Goal: Navigation & Orientation: Find specific page/section

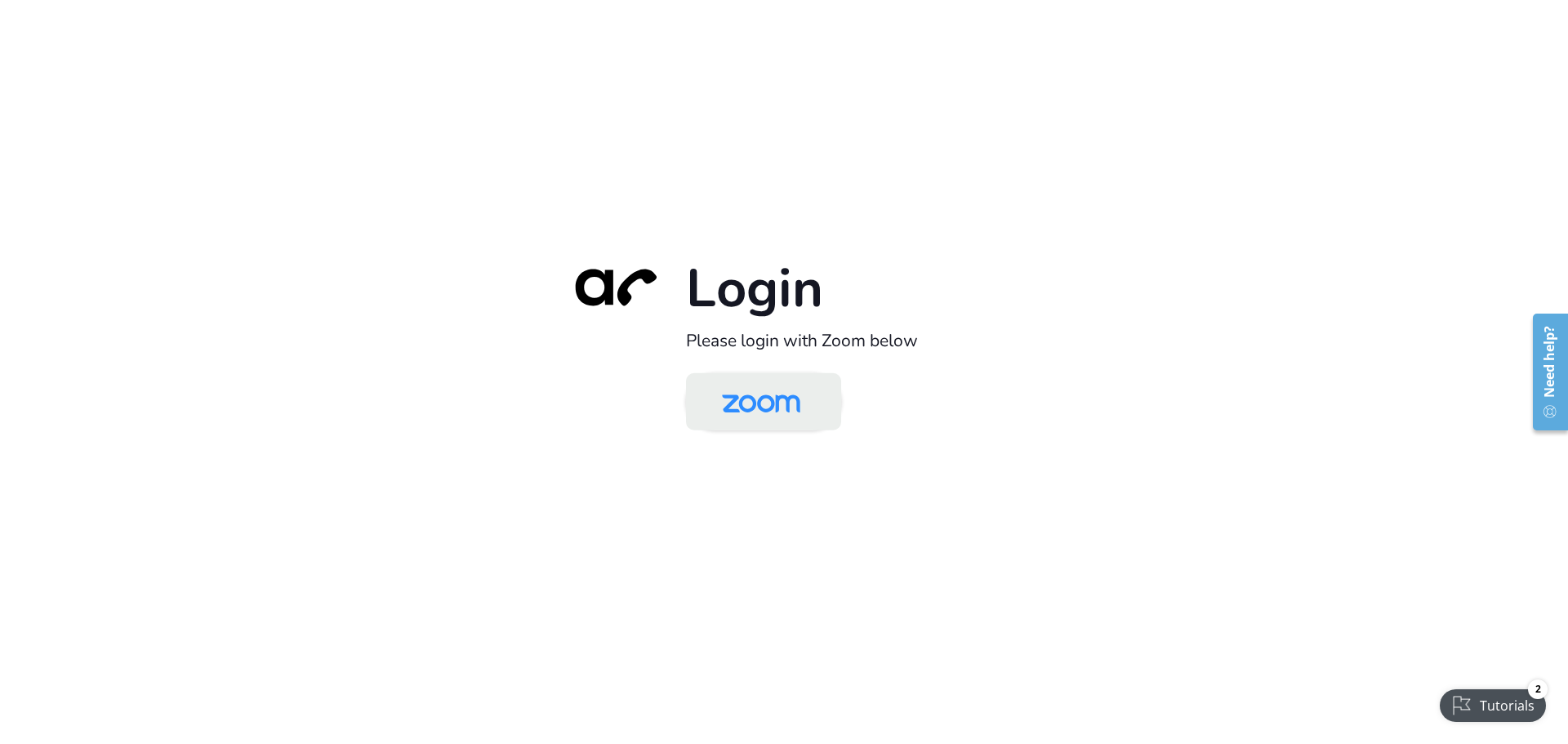
click at [755, 383] on img at bounding box center [760, 403] width 113 height 53
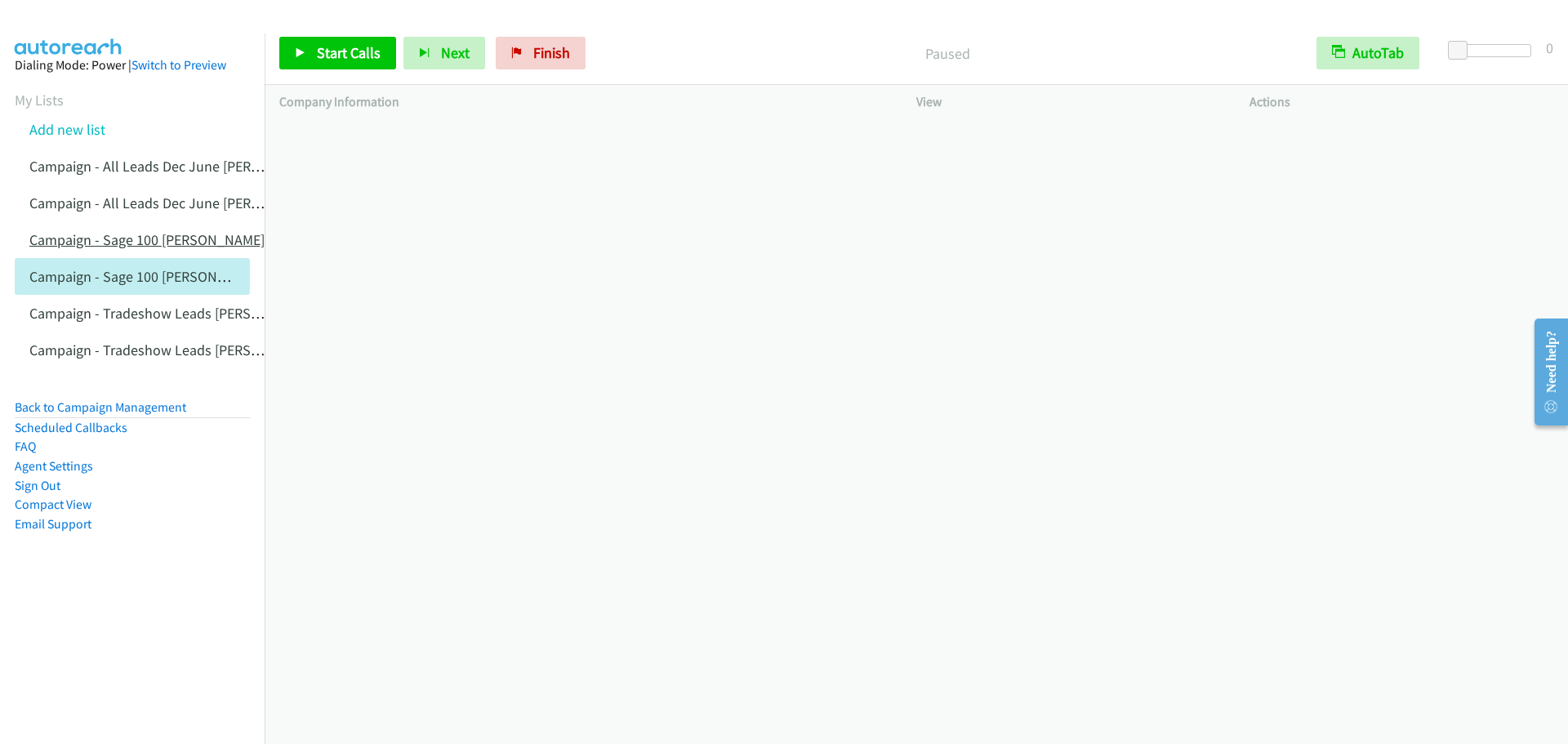
click at [142, 246] on link "Campaign - Sage 100 [PERSON_NAME]" at bounding box center [147, 239] width 235 height 19
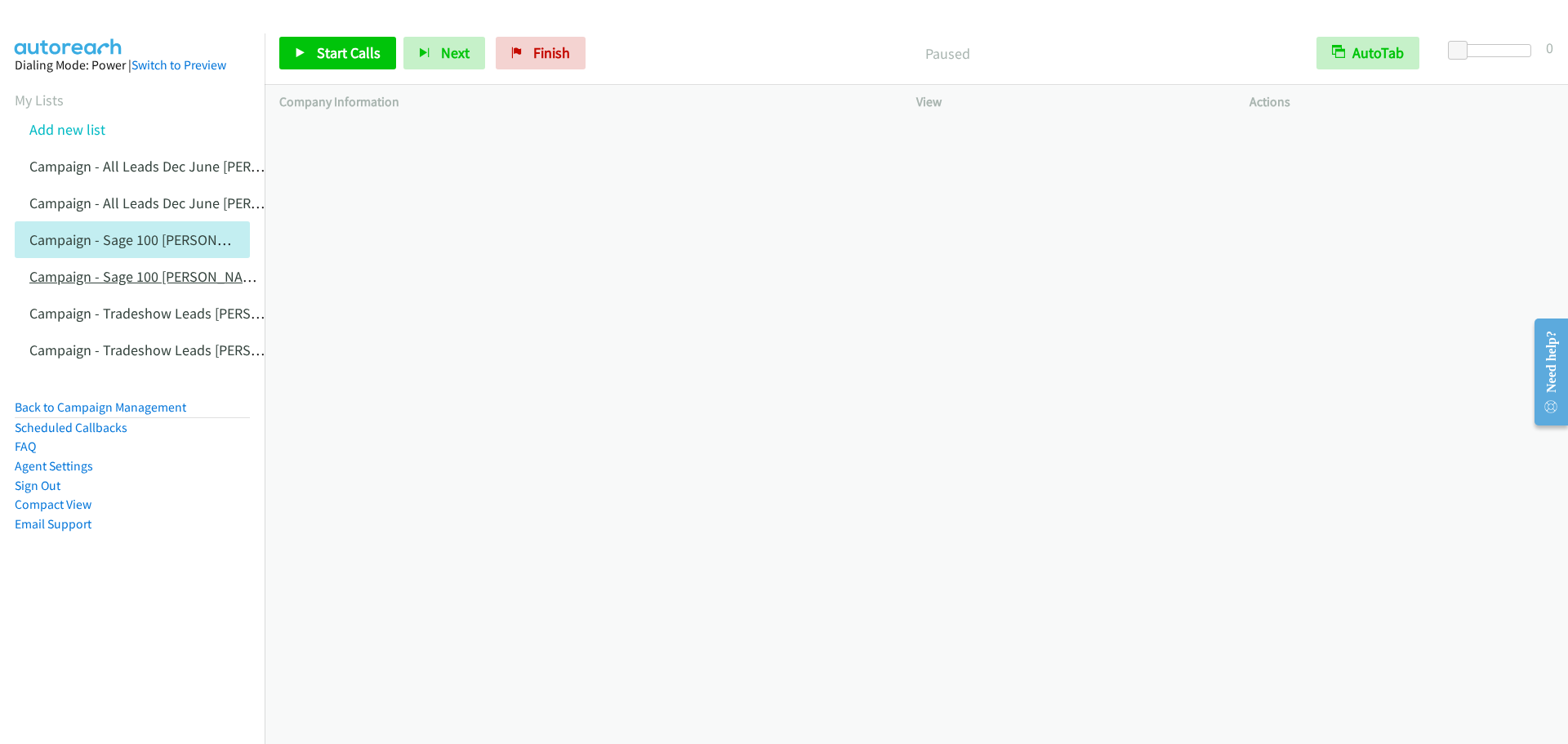
click at [110, 282] on link "Campaign - Sage 100 Art Rogers Cloned" at bounding box center [171, 277] width 283 height 19
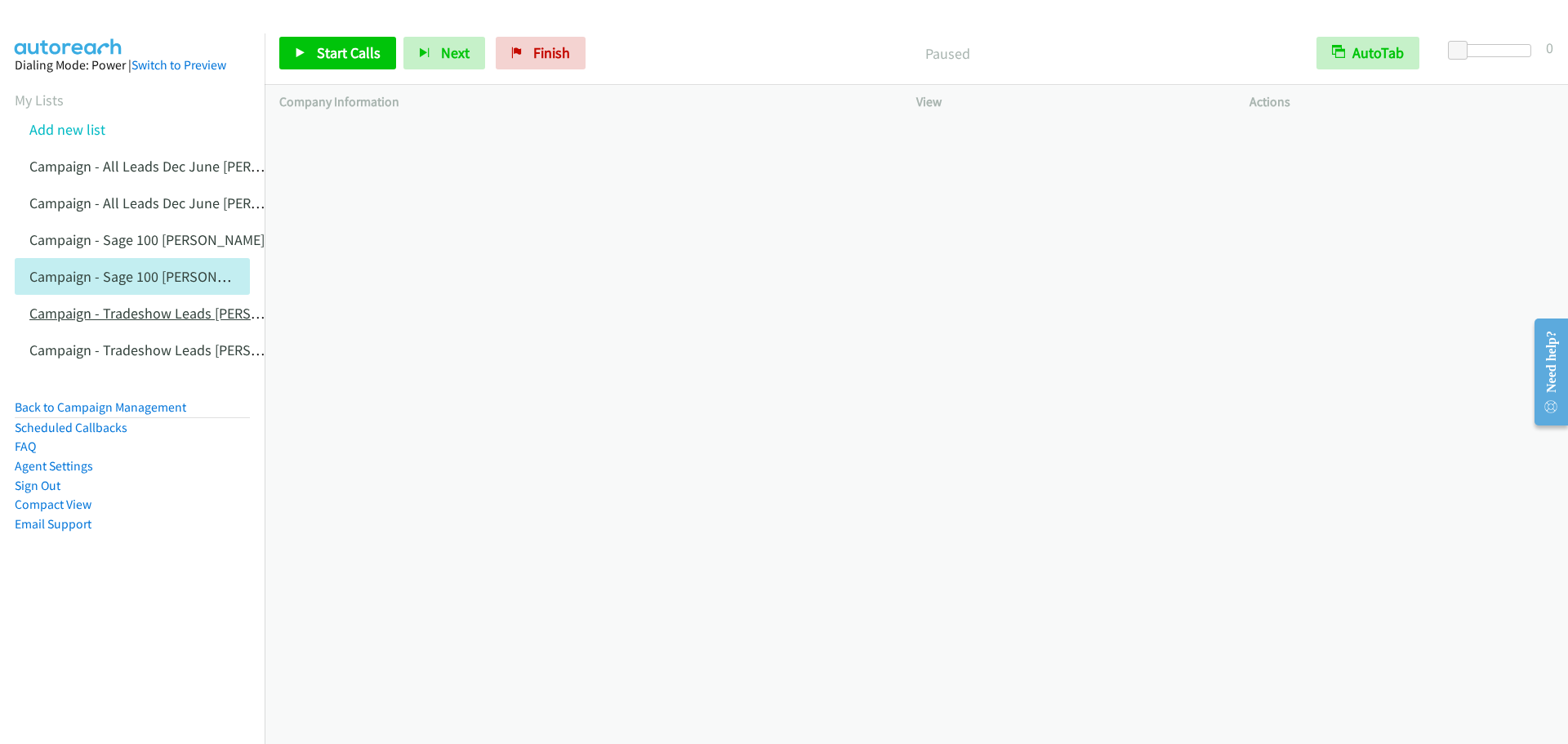
click at [170, 309] on link "Campaign - Tradeshow Leads [PERSON_NAME]" at bounding box center [174, 313] width 288 height 19
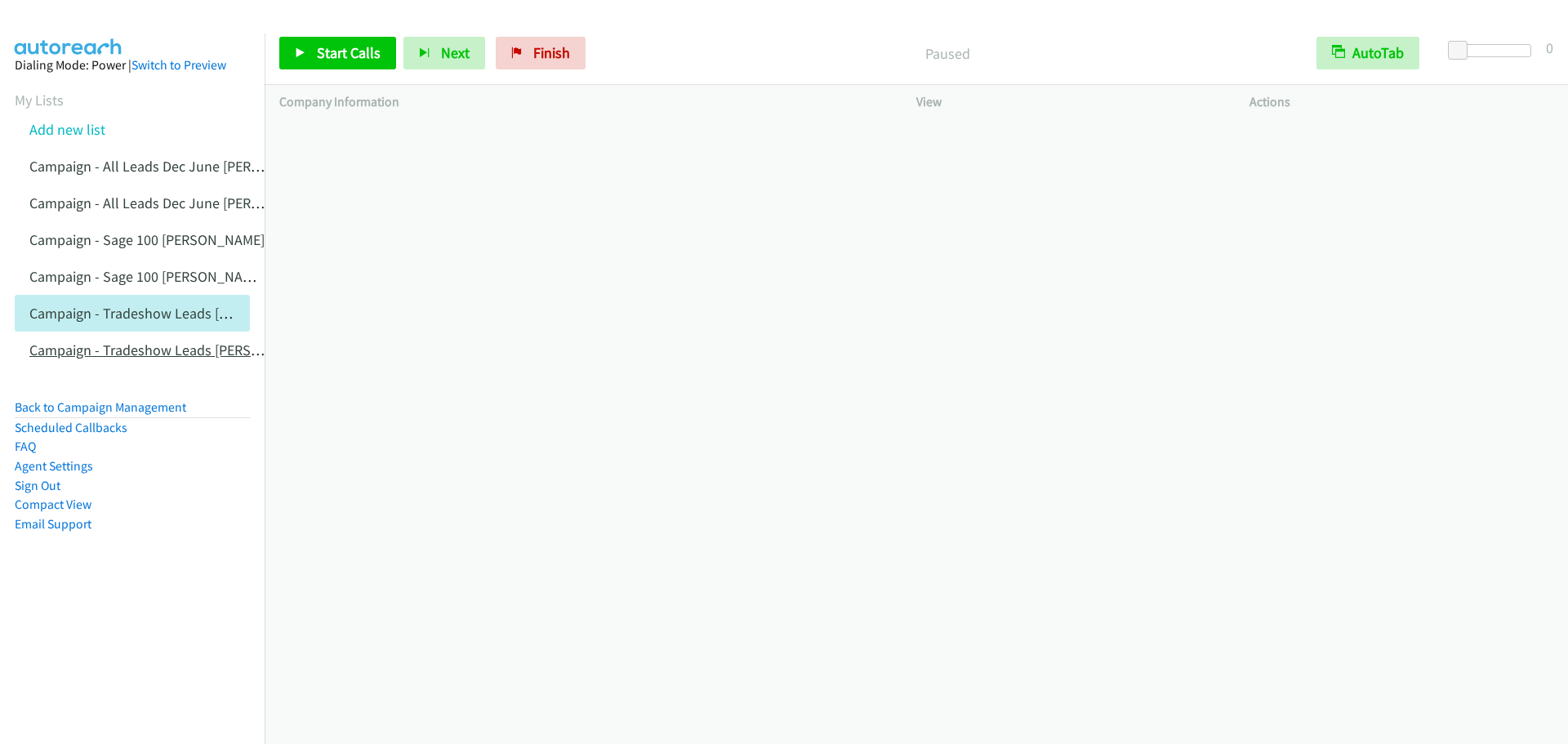
click at [157, 347] on link "Campaign - Tradeshow Leads [PERSON_NAME] Cloned" at bounding box center [197, 350] width 336 height 19
